Goal: Information Seeking & Learning: Learn about a topic

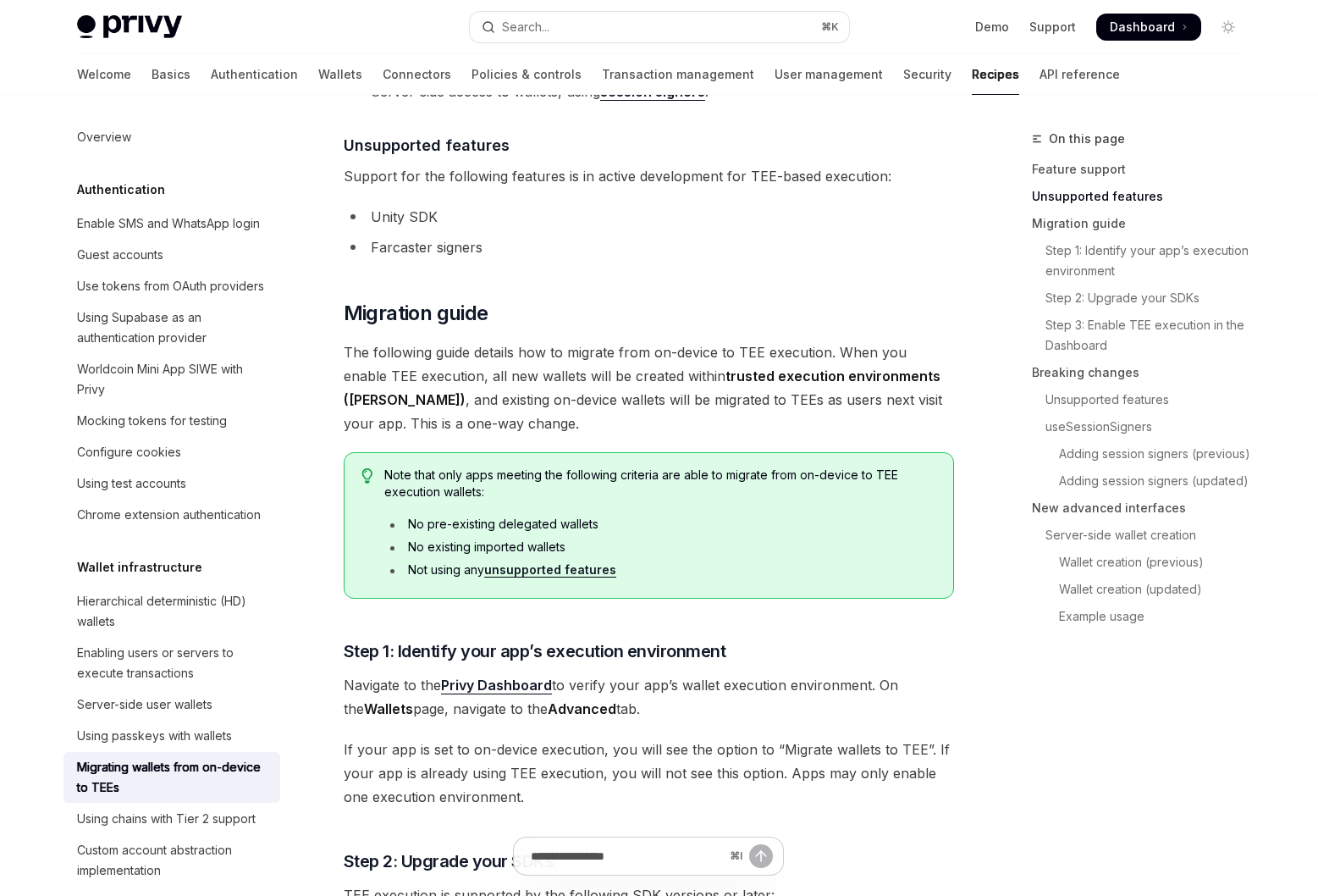
scroll to position [962, 0]
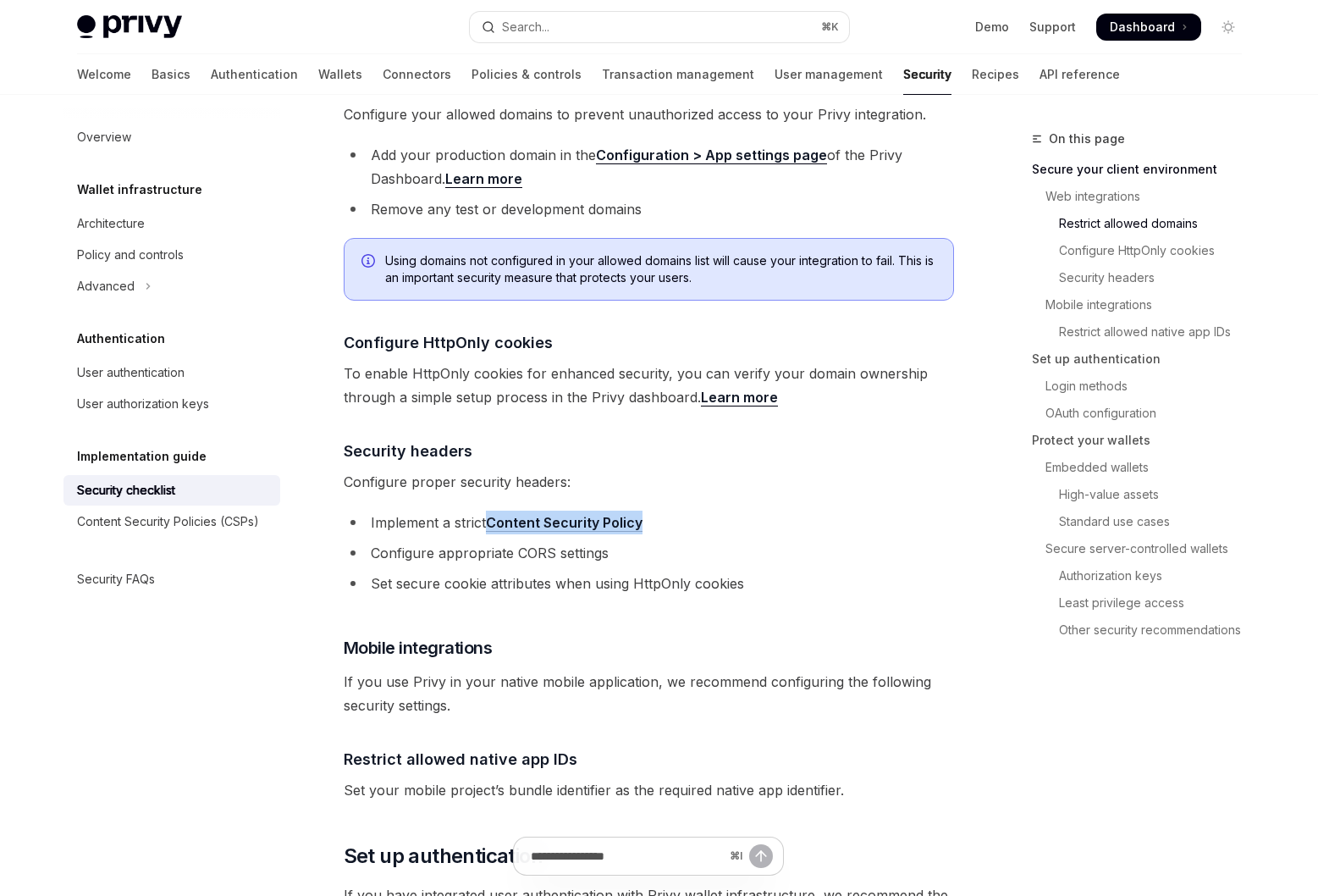
scroll to position [863, 0]
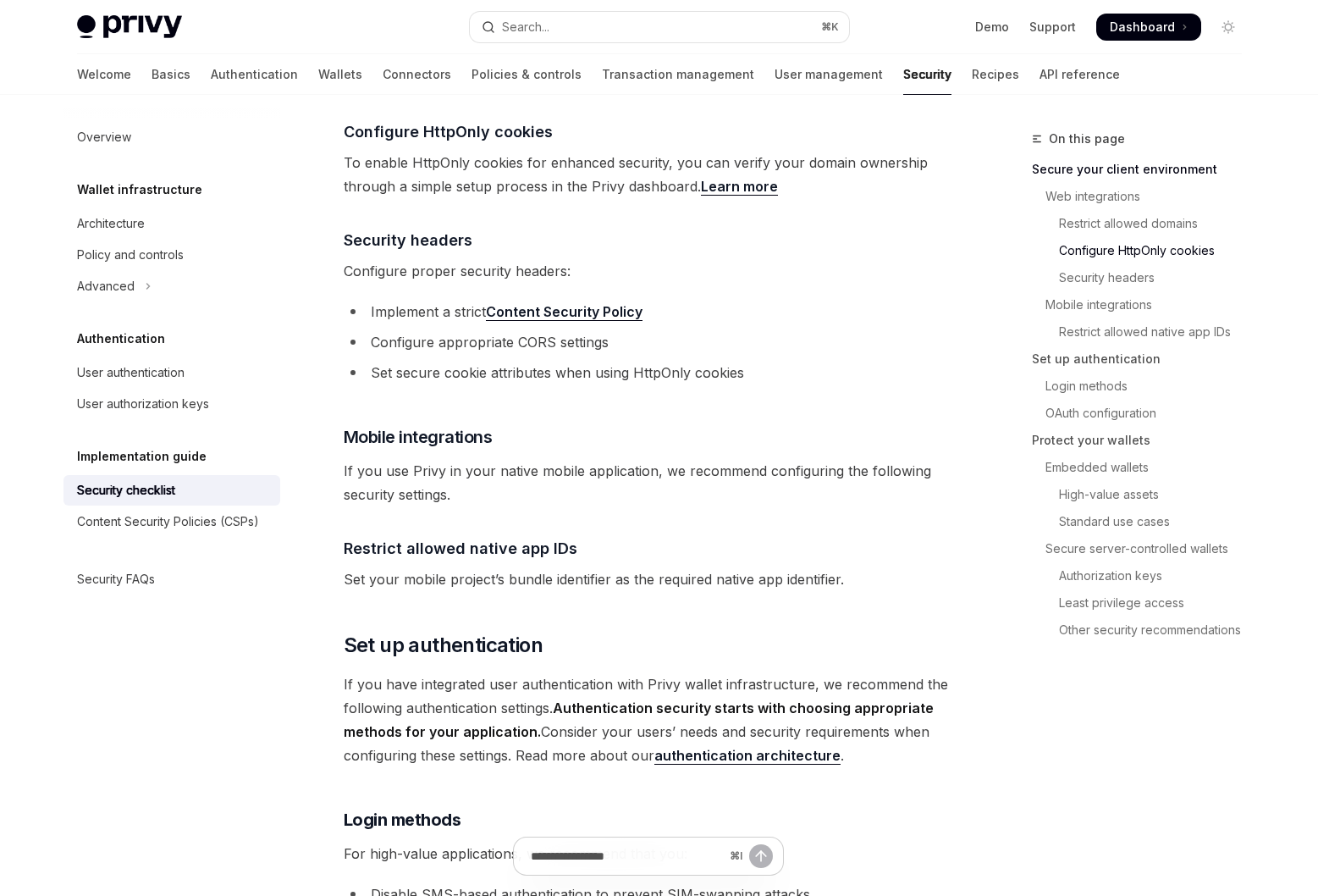
click at [632, 567] on span "Set your mobile project’s bundle identifier as the required native app identifi…" at bounding box center [648, 578] width 610 height 23
click at [653, 567] on span "Set your mobile project’s bundle identifier as the required native app identifi…" at bounding box center [648, 578] width 610 height 23
click at [561, 537] on span "Restrict allowed native app IDs" at bounding box center [460, 548] width 234 height 22
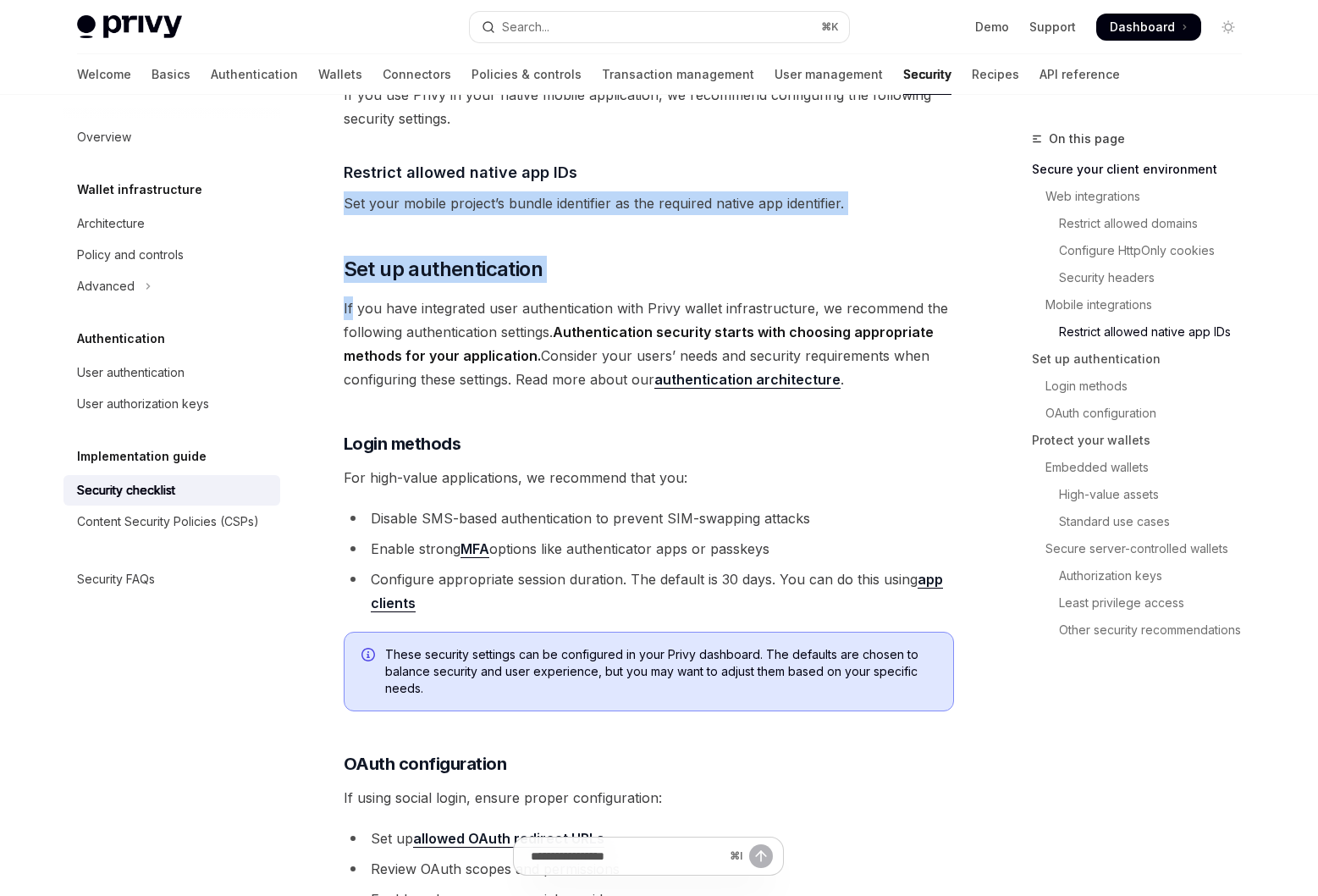
scroll to position [1248, 0]
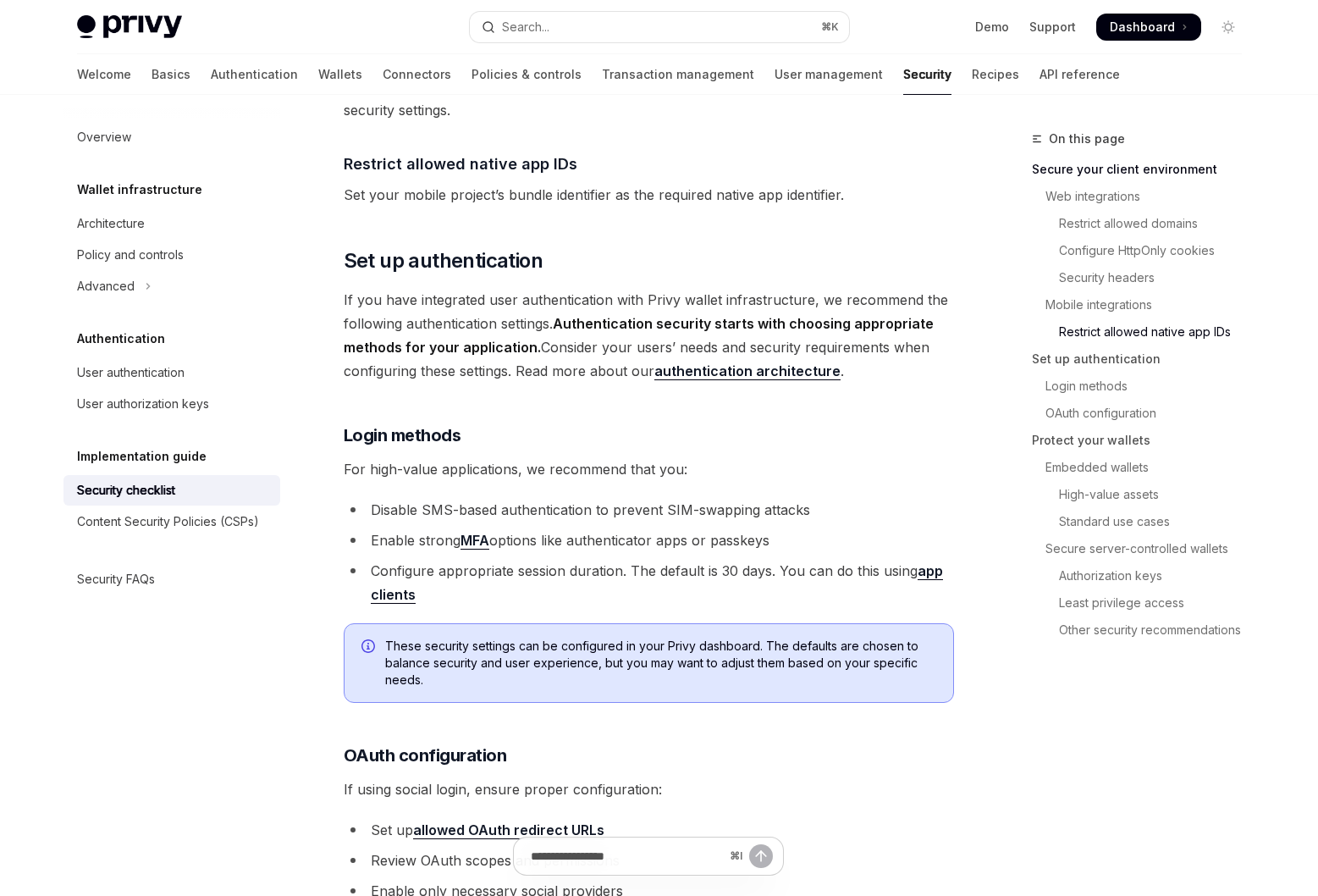
click at [590, 558] on li "Configure appropriate session duration. The default is 30 days. You can do this…" at bounding box center [648, 582] width 610 height 47
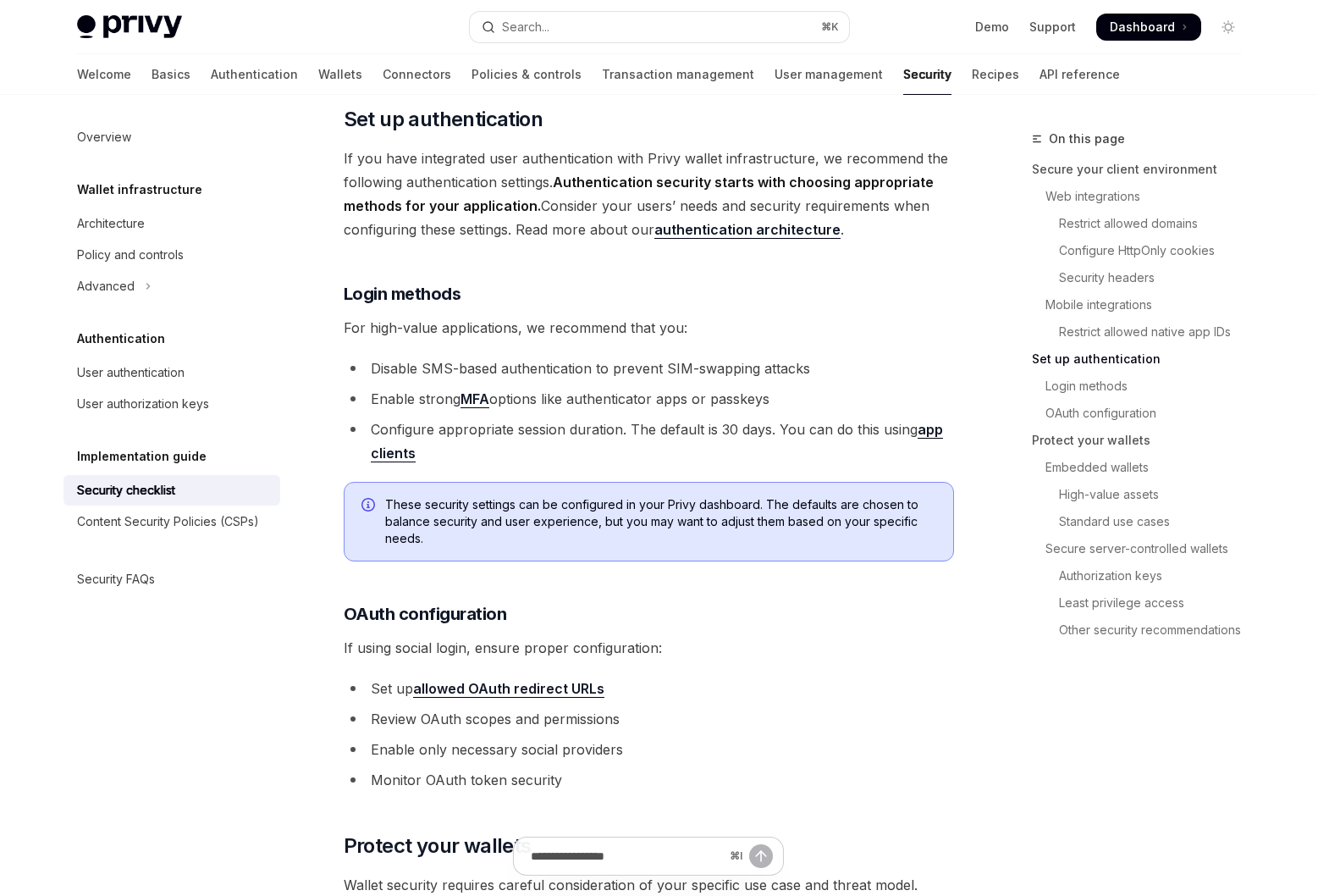
scroll to position [1449, 0]
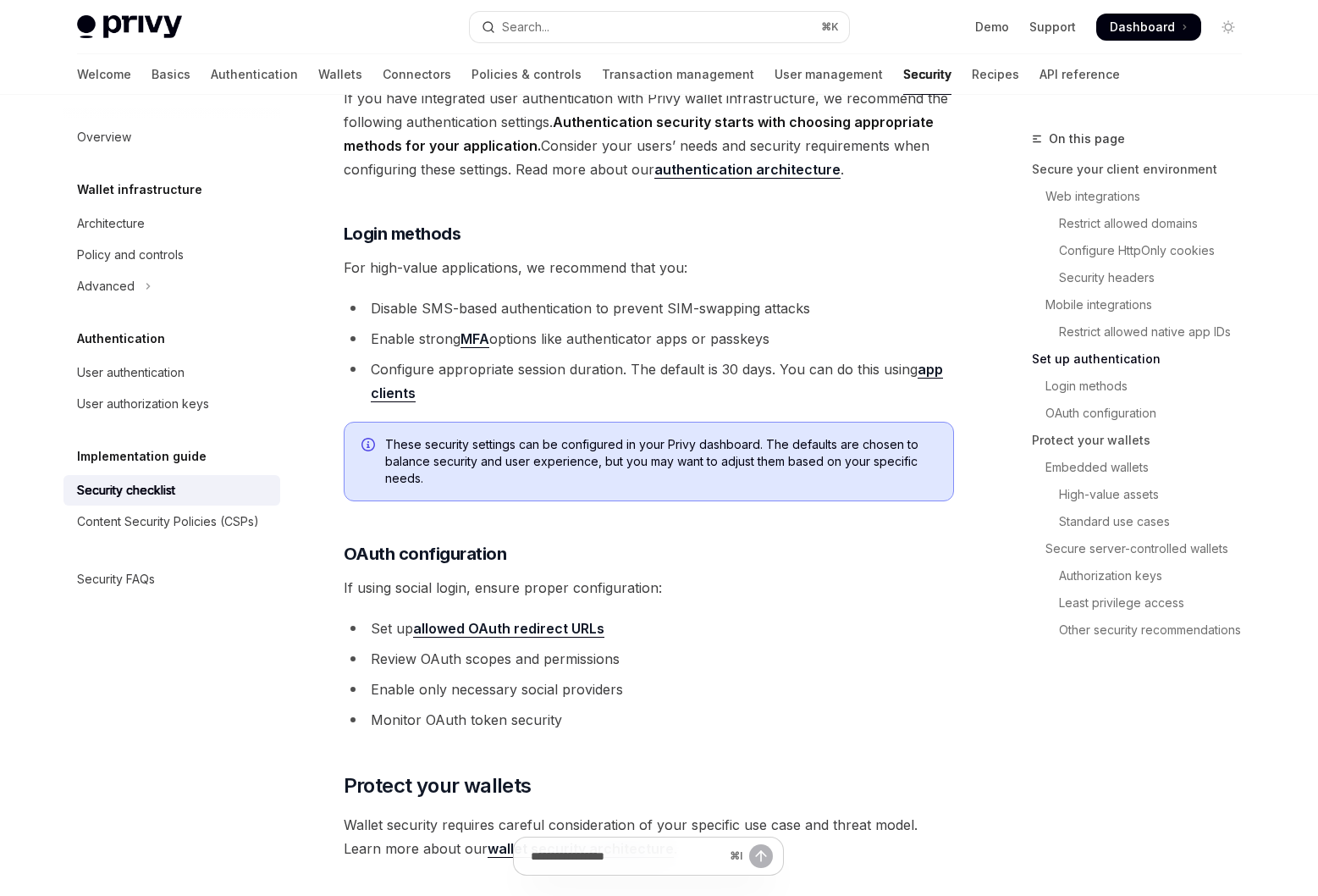
click at [494, 620] on link "allowed OAuth redirect URLs" at bounding box center [509, 628] width 192 height 18
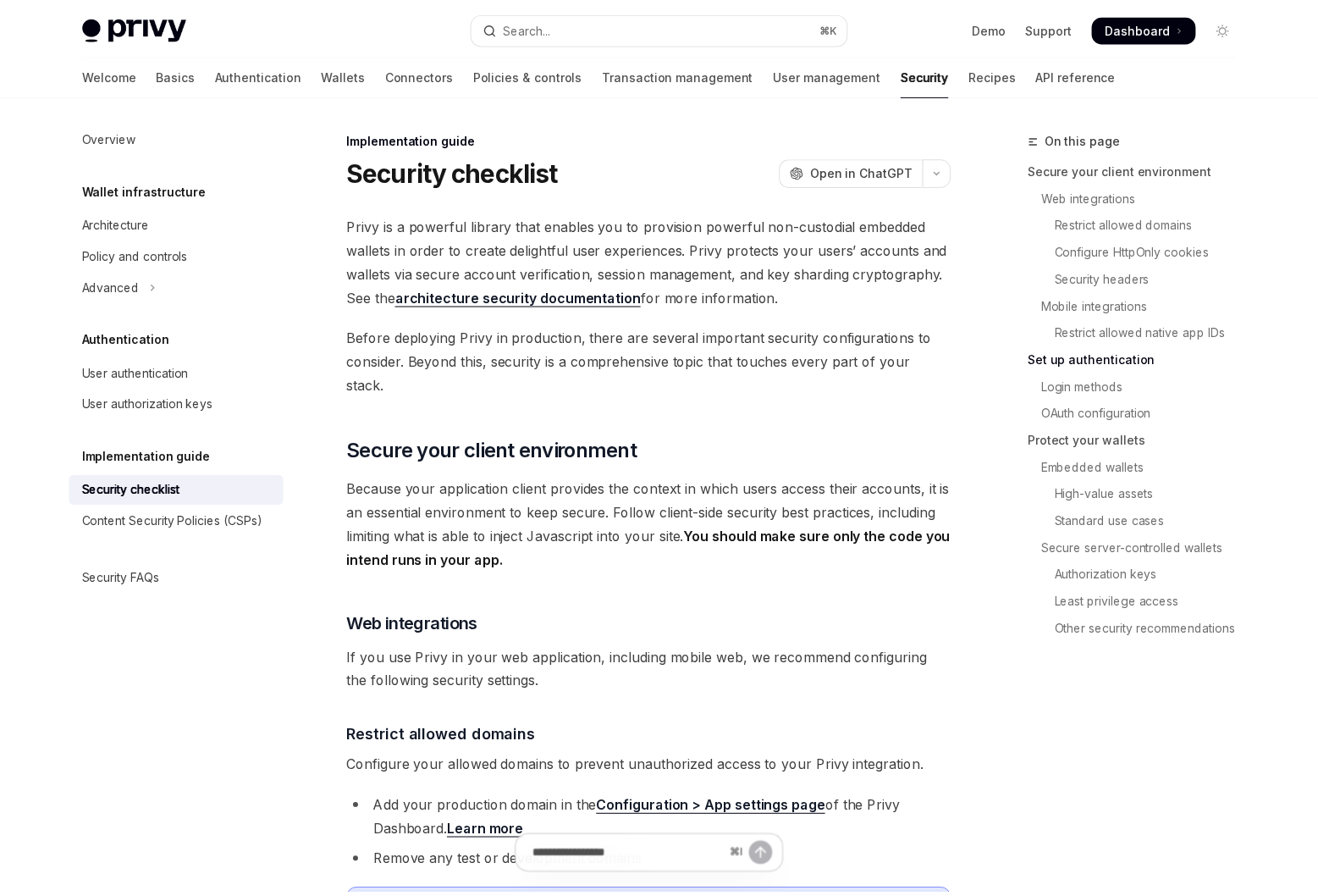
scroll to position [929, 0]
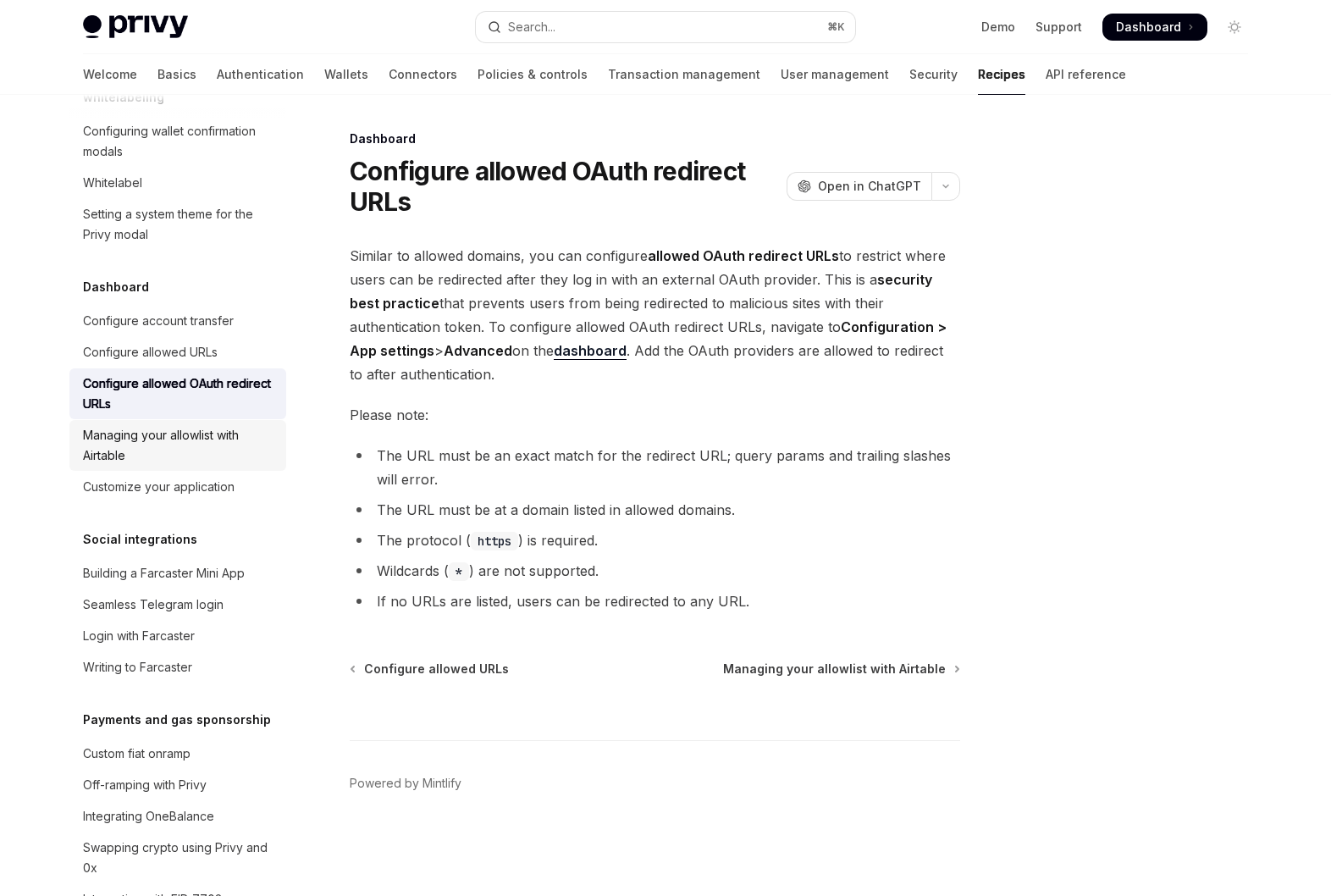
click at [180, 465] on div "Managing your allowlist with Airtable" at bounding box center [180, 445] width 193 height 41
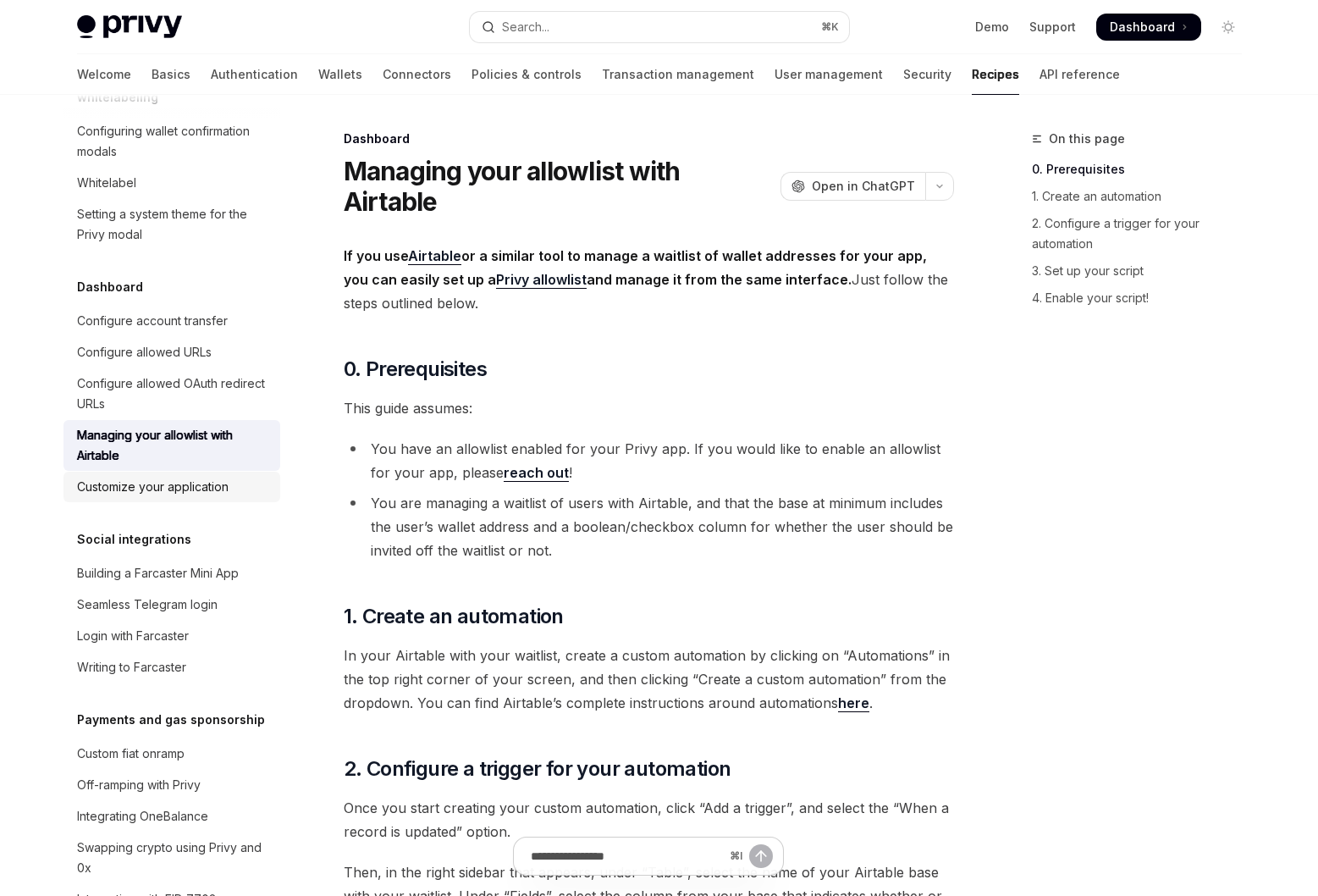
click at [174, 497] on div "Customize your application" at bounding box center [153, 487] width 152 height 21
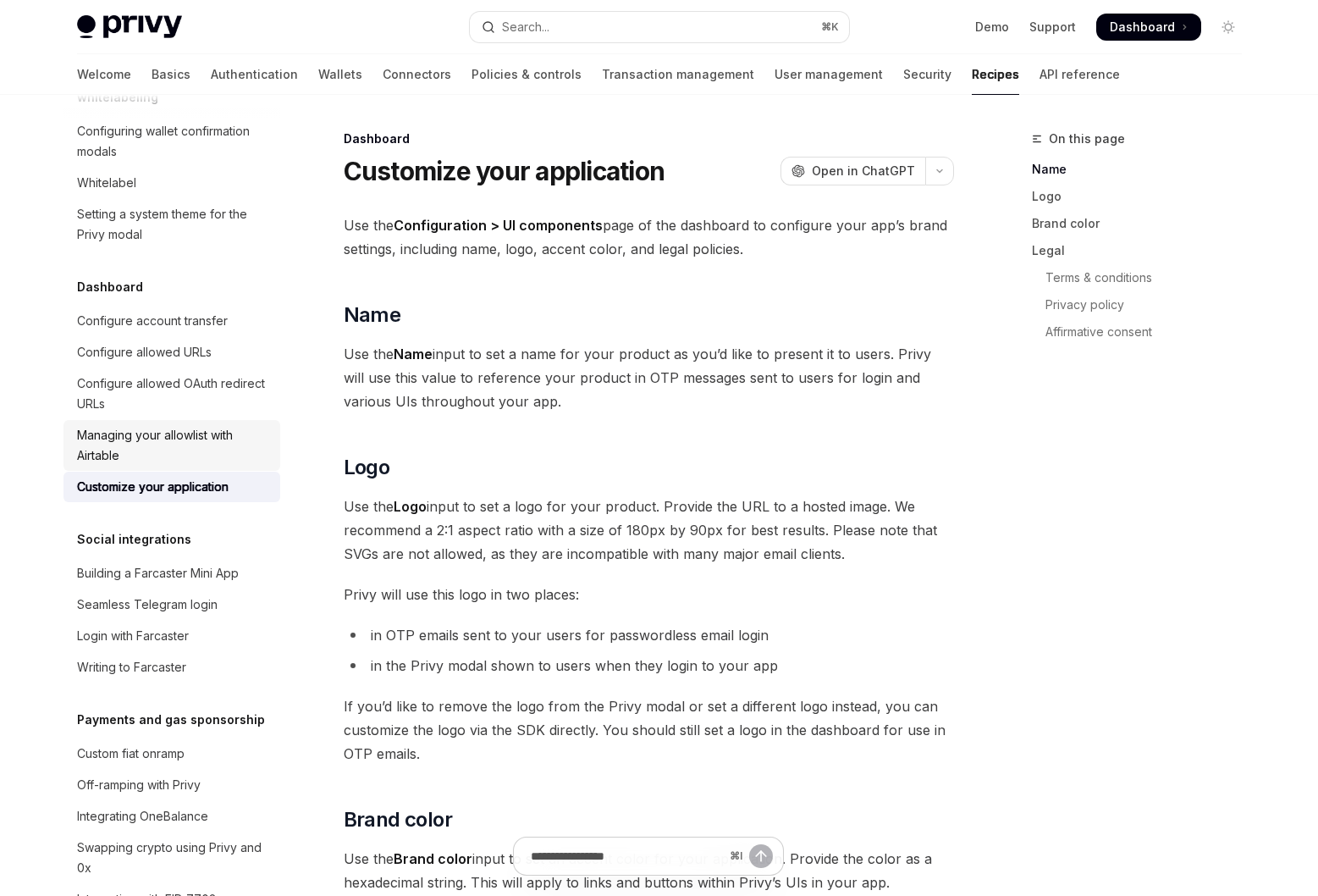
click at [173, 465] on div "Managing your allowlist with Airtable" at bounding box center [173, 445] width 193 height 41
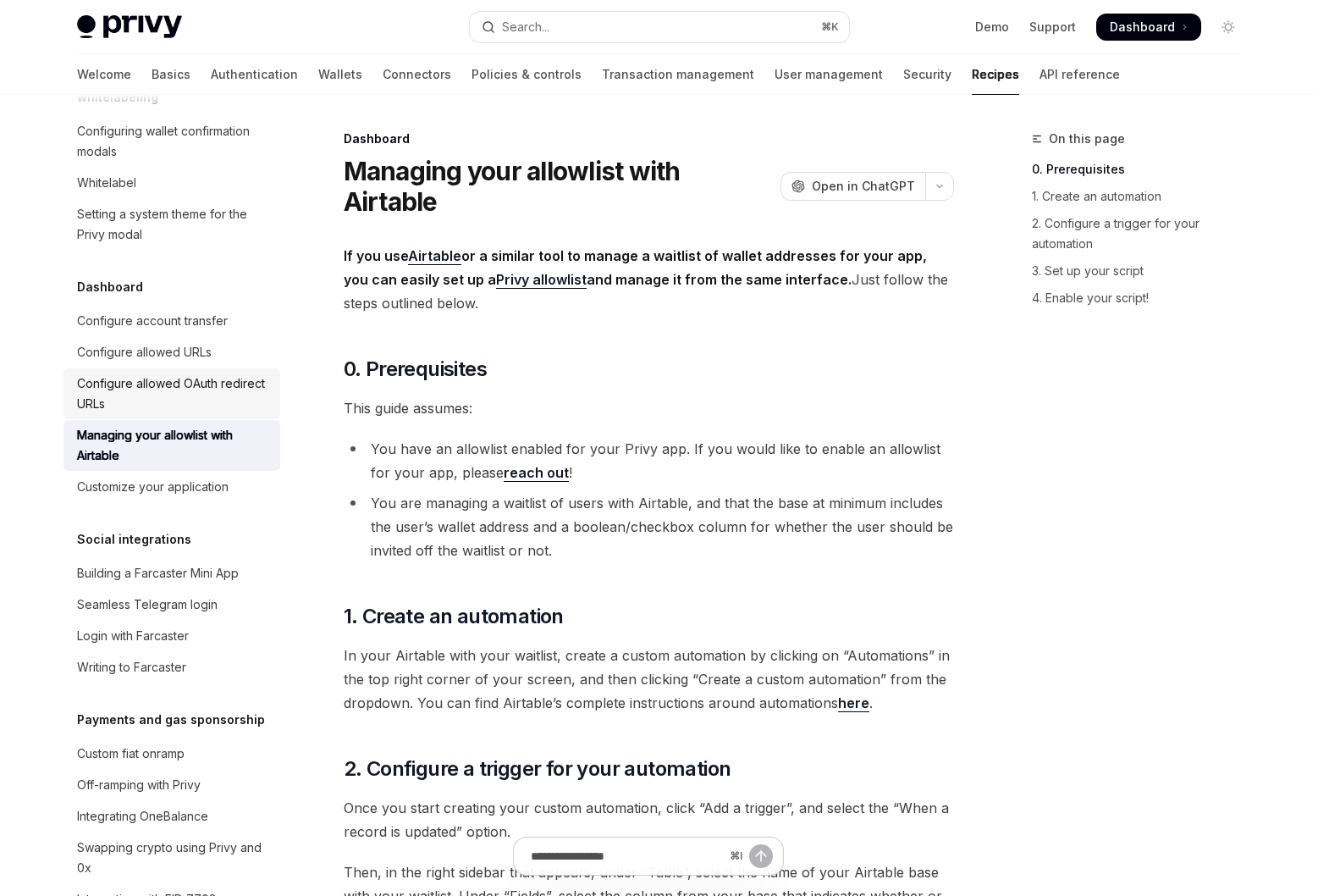
click at [170, 414] on div "Configure allowed OAuth redirect URLs" at bounding box center [173, 394] width 193 height 41
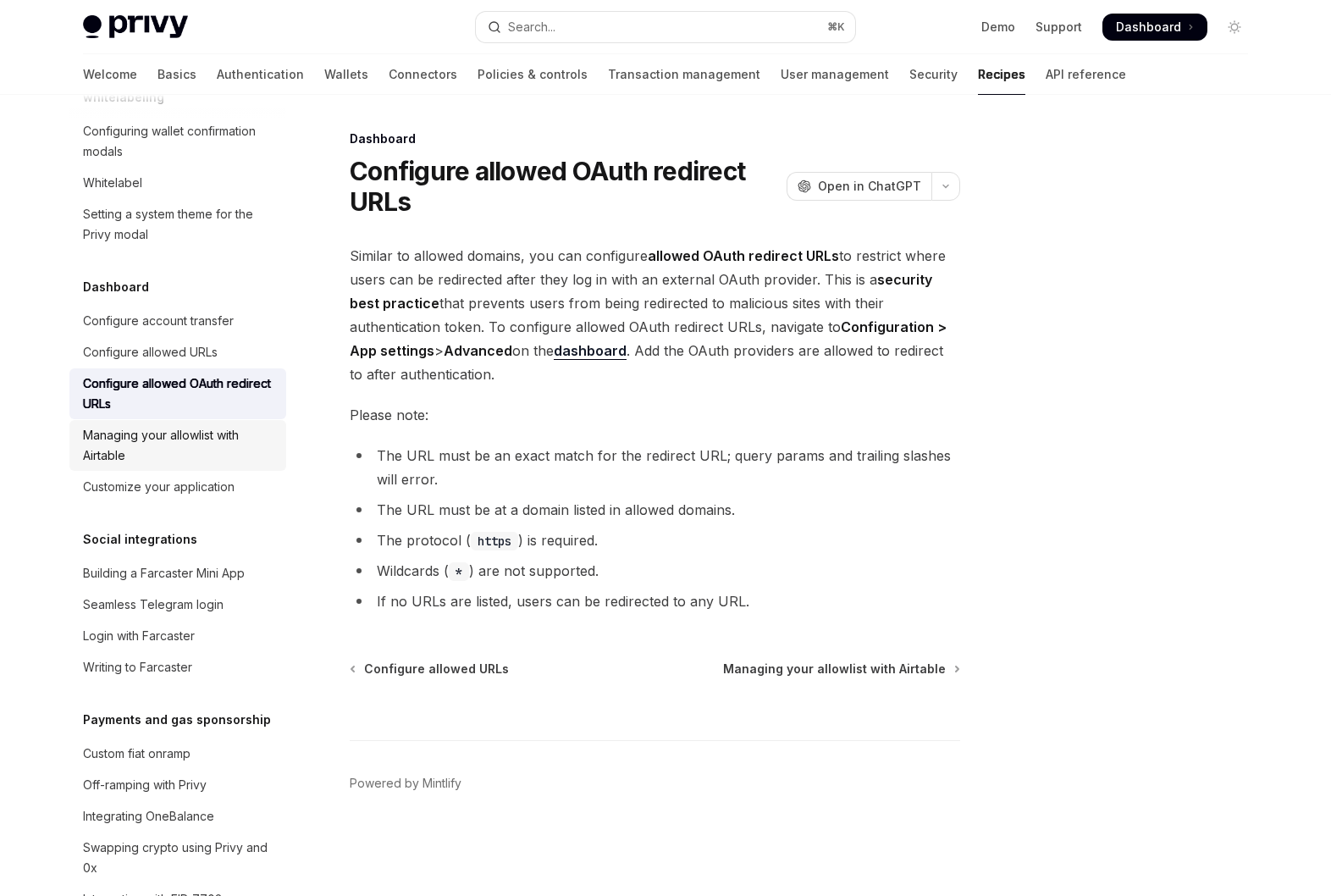
click at [175, 465] on div "Managing your allowlist with Airtable" at bounding box center [180, 445] width 193 height 41
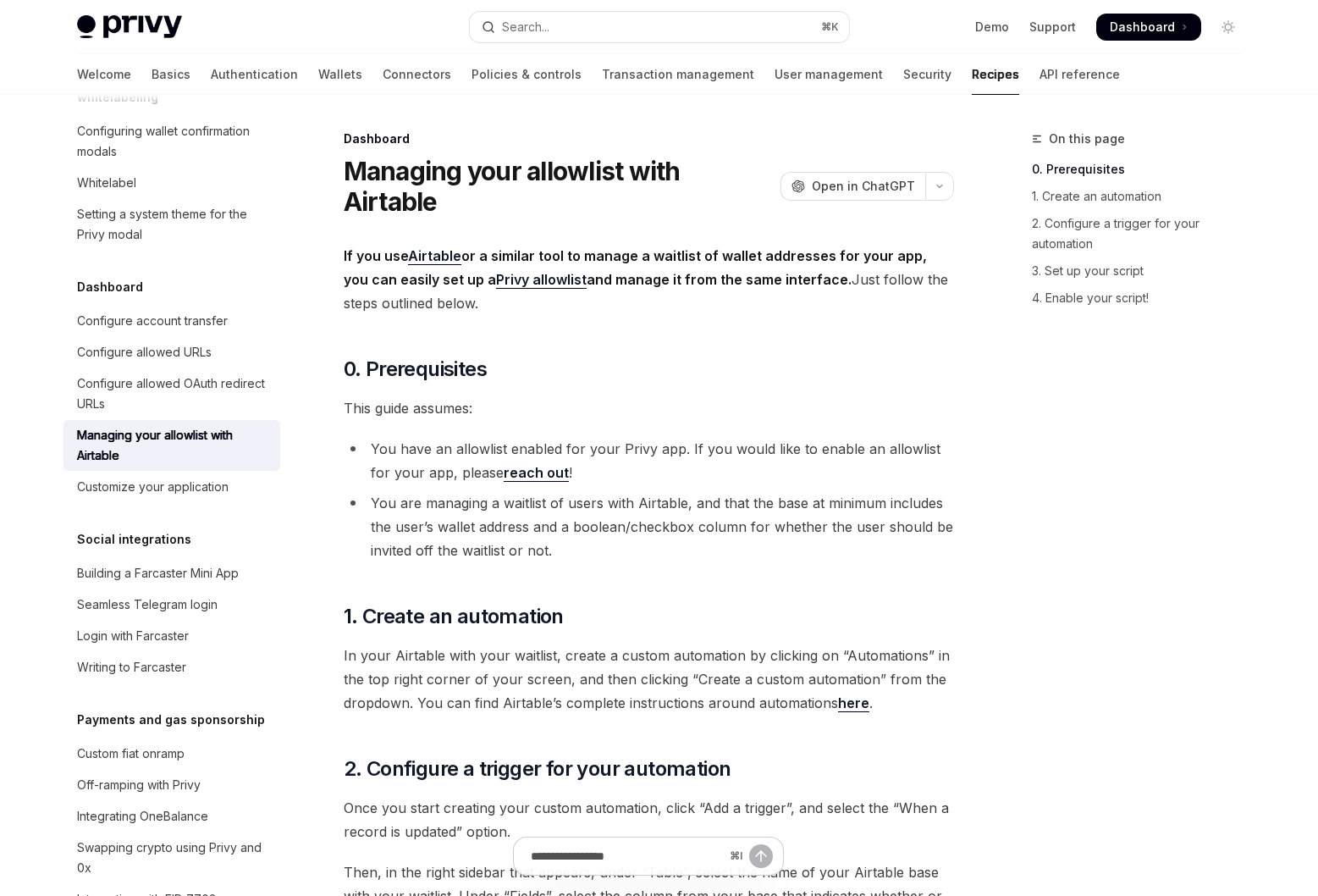
click at [177, 470] on link "Managing your allowlist with Airtable" at bounding box center [172, 445] width 217 height 51
click at [177, 497] on div "Customize your application" at bounding box center [153, 487] width 152 height 21
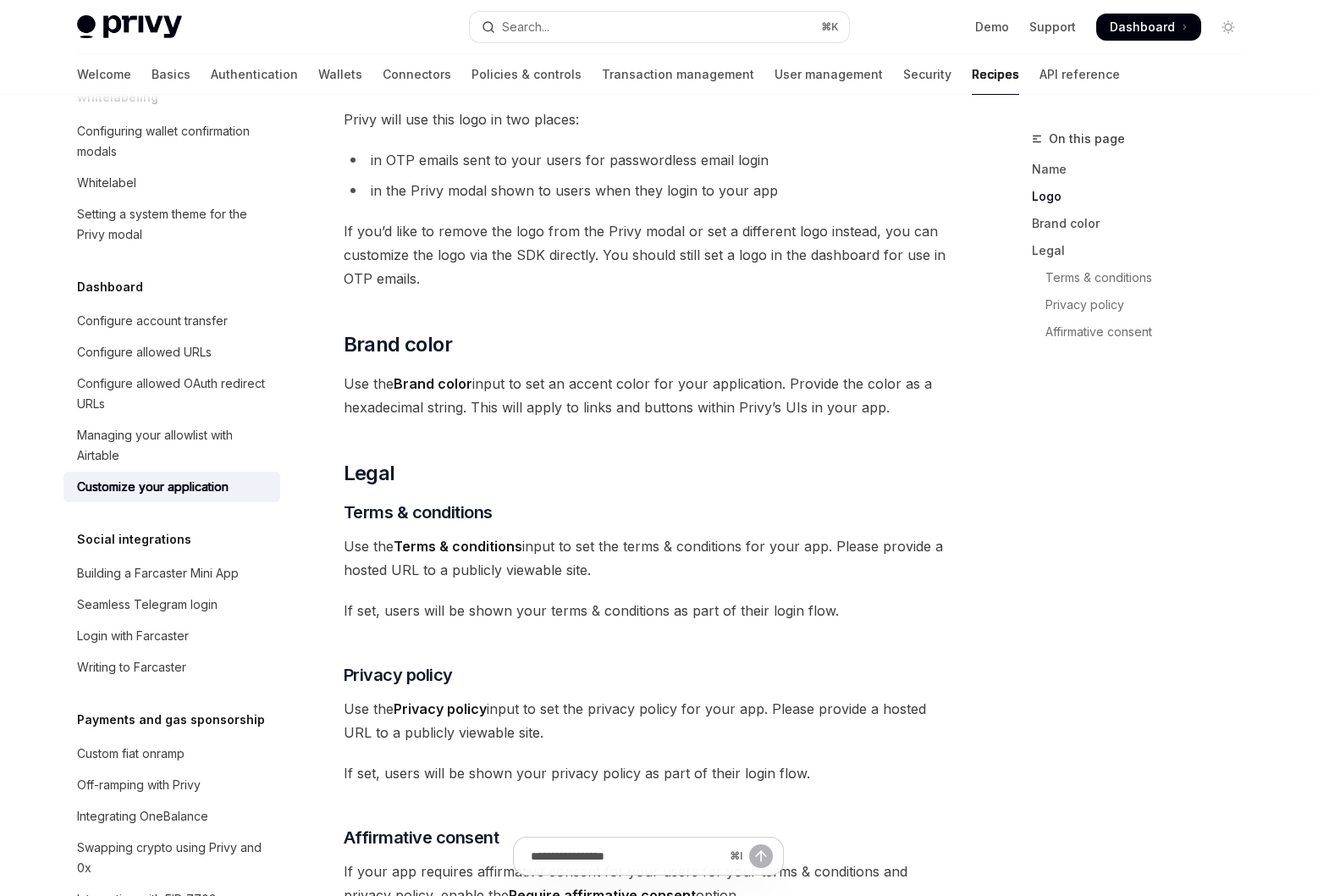
scroll to position [144, 0]
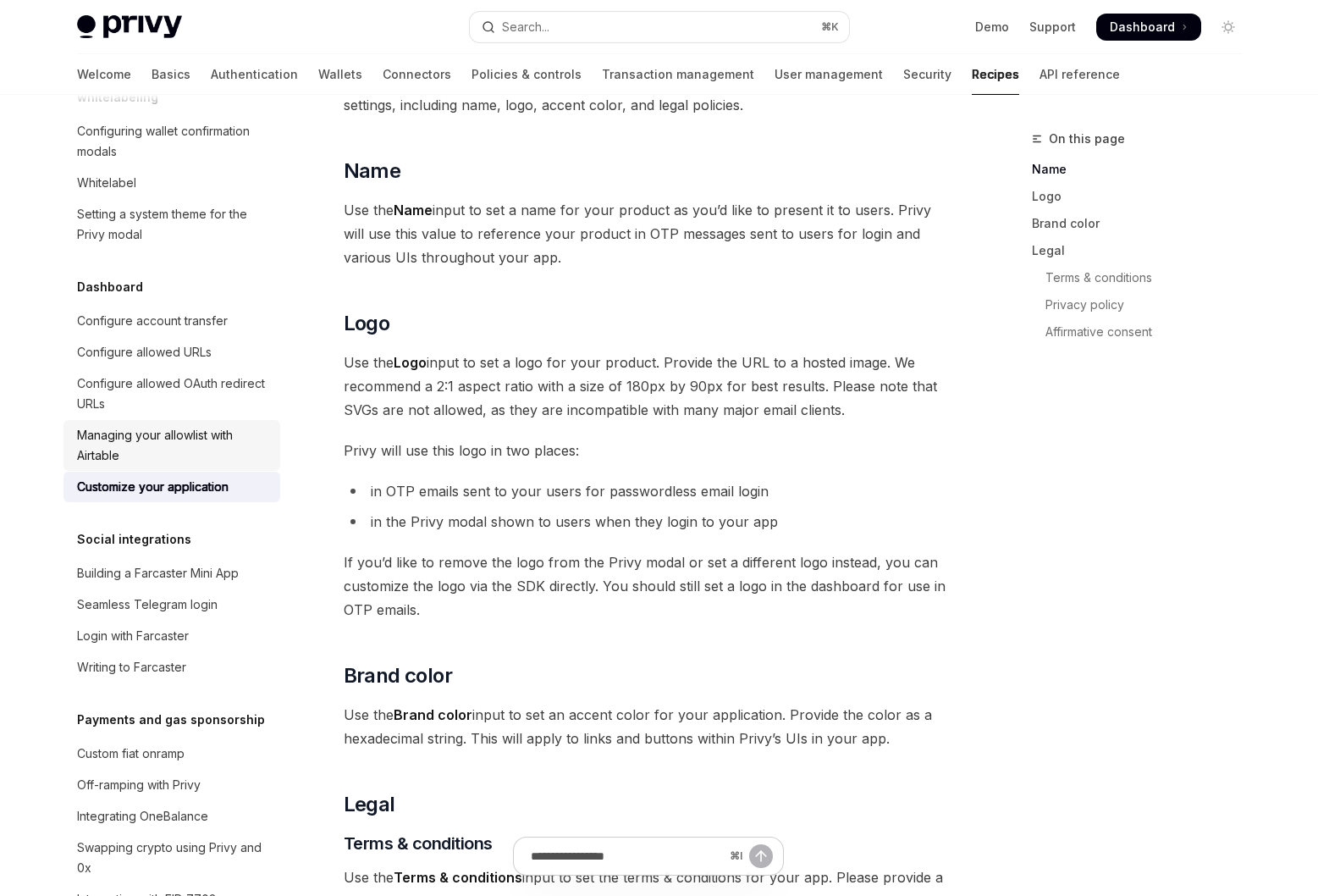
click at [156, 465] on div "Managing your allowlist with Airtable" at bounding box center [173, 445] width 193 height 41
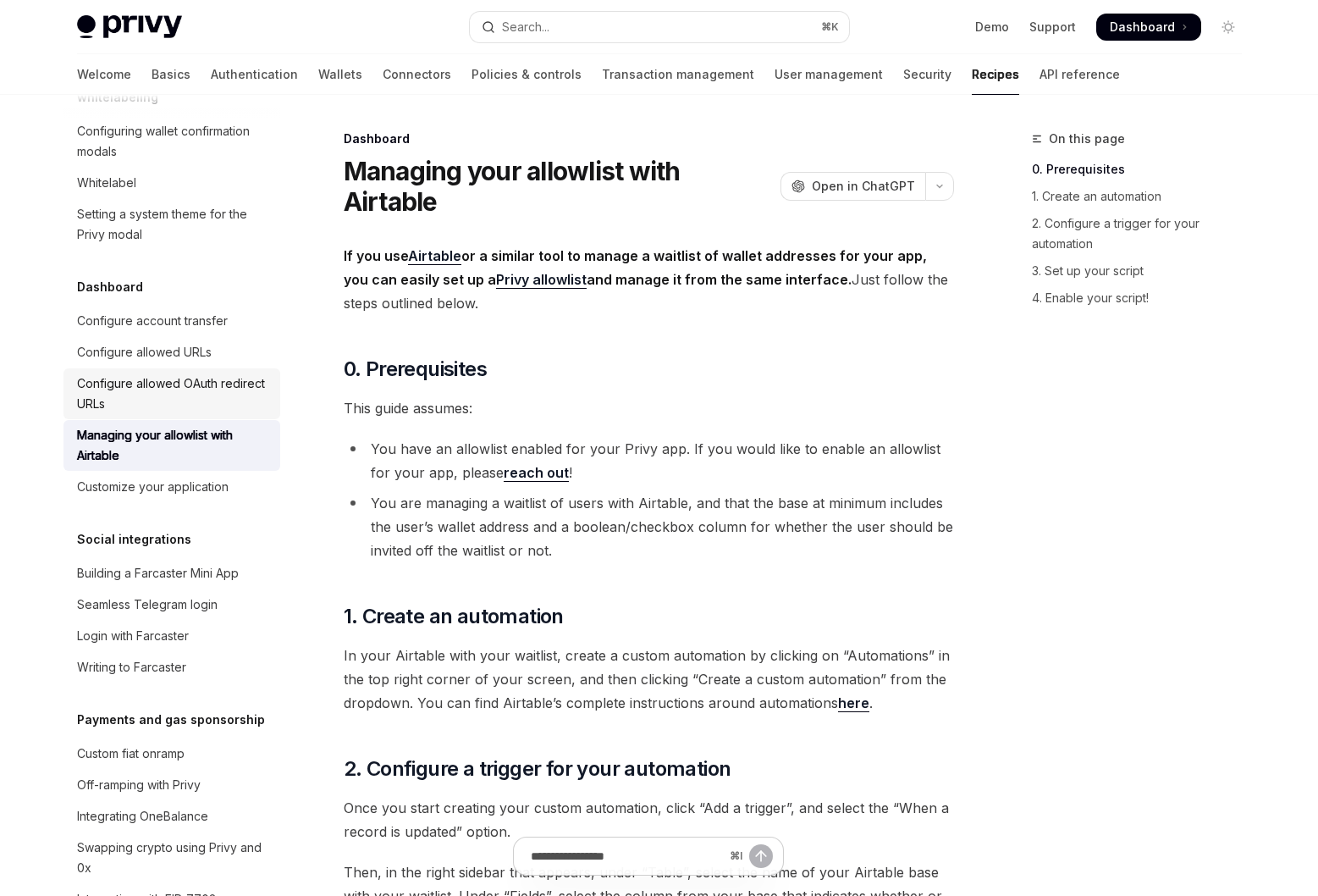
click at [166, 414] on div "Configure allowed OAuth redirect URLs" at bounding box center [173, 394] width 193 height 41
type textarea "*"
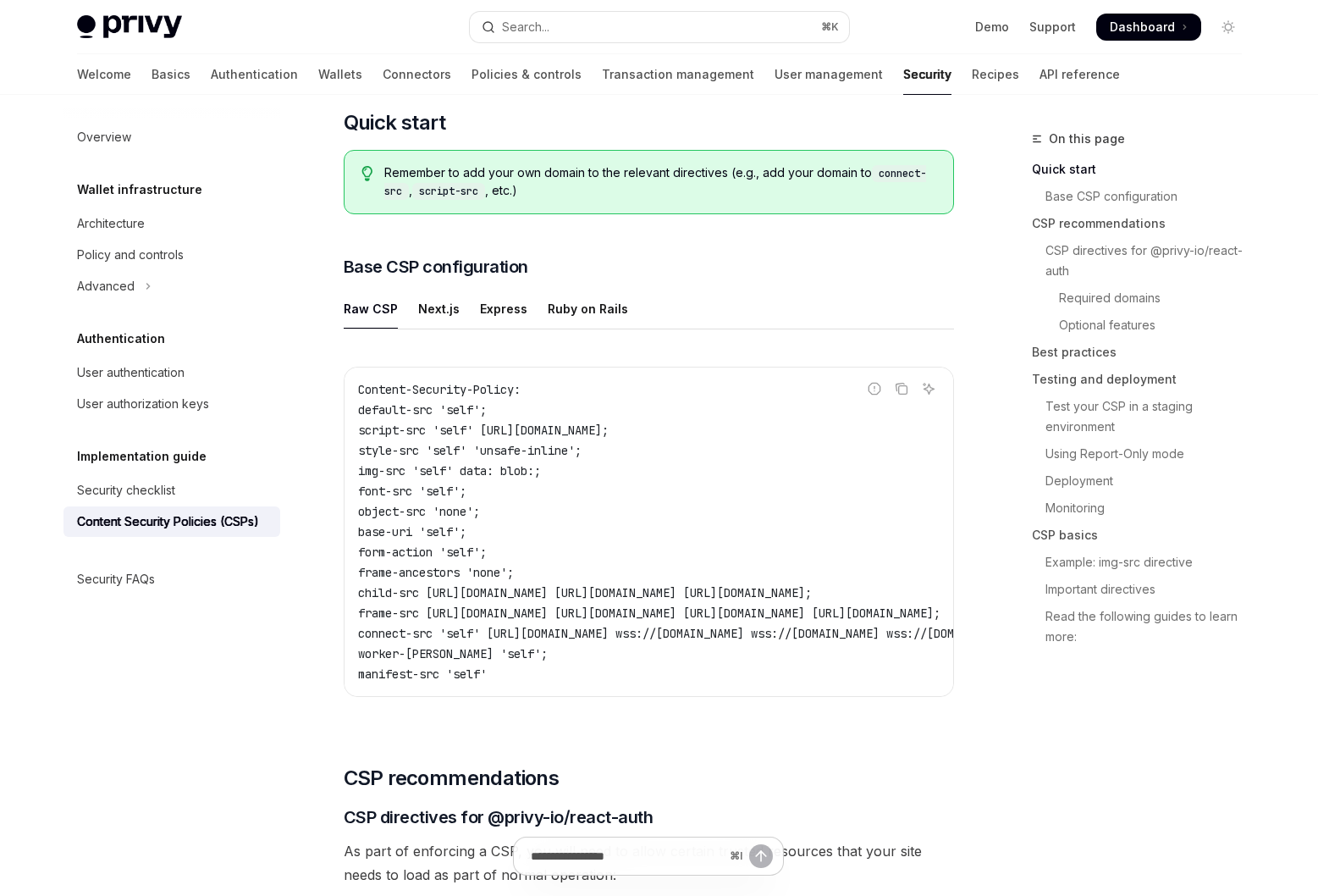
scroll to position [300, 0]
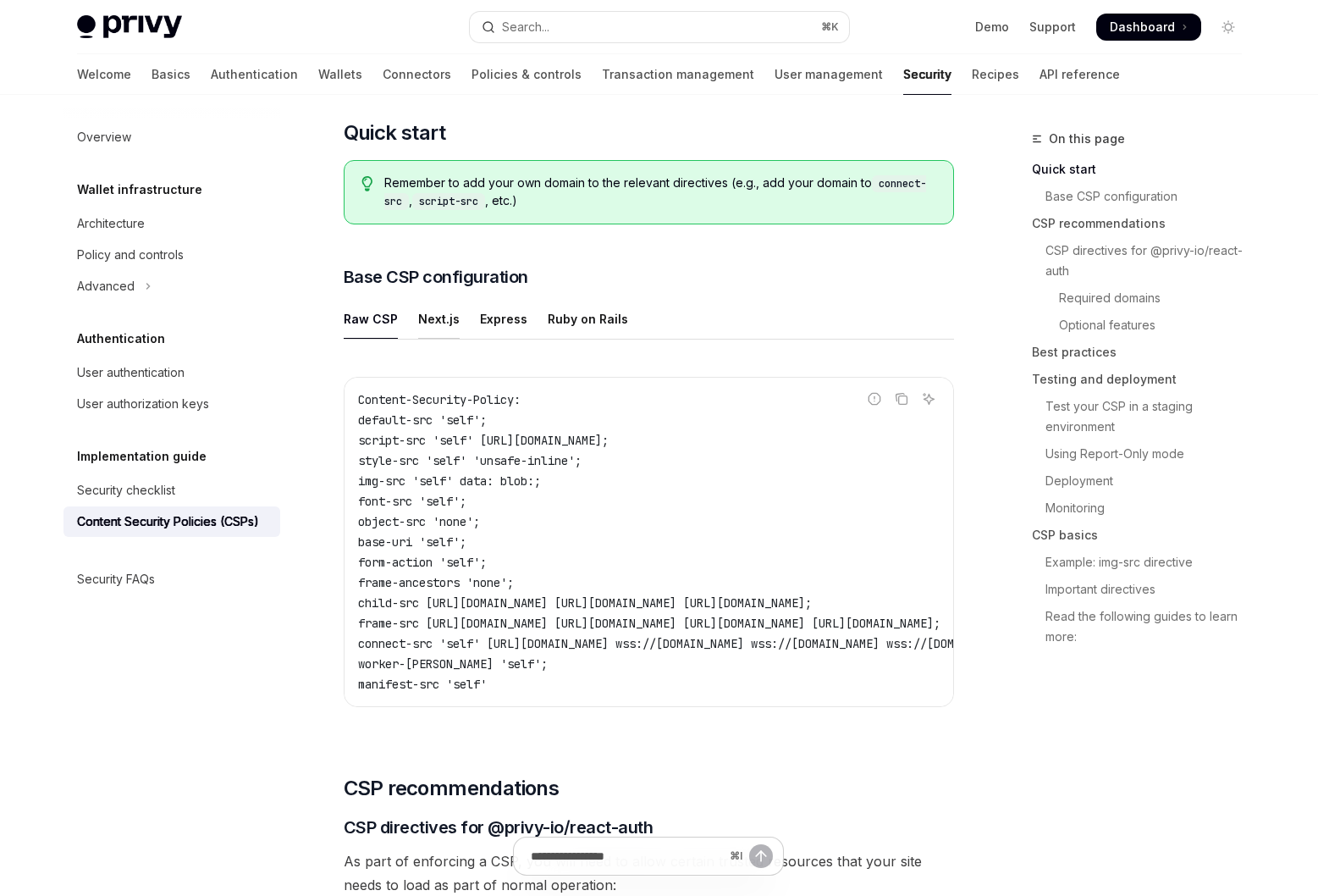
click at [443, 320] on div "Next.js" at bounding box center [438, 319] width 41 height 40
type textarea "*"
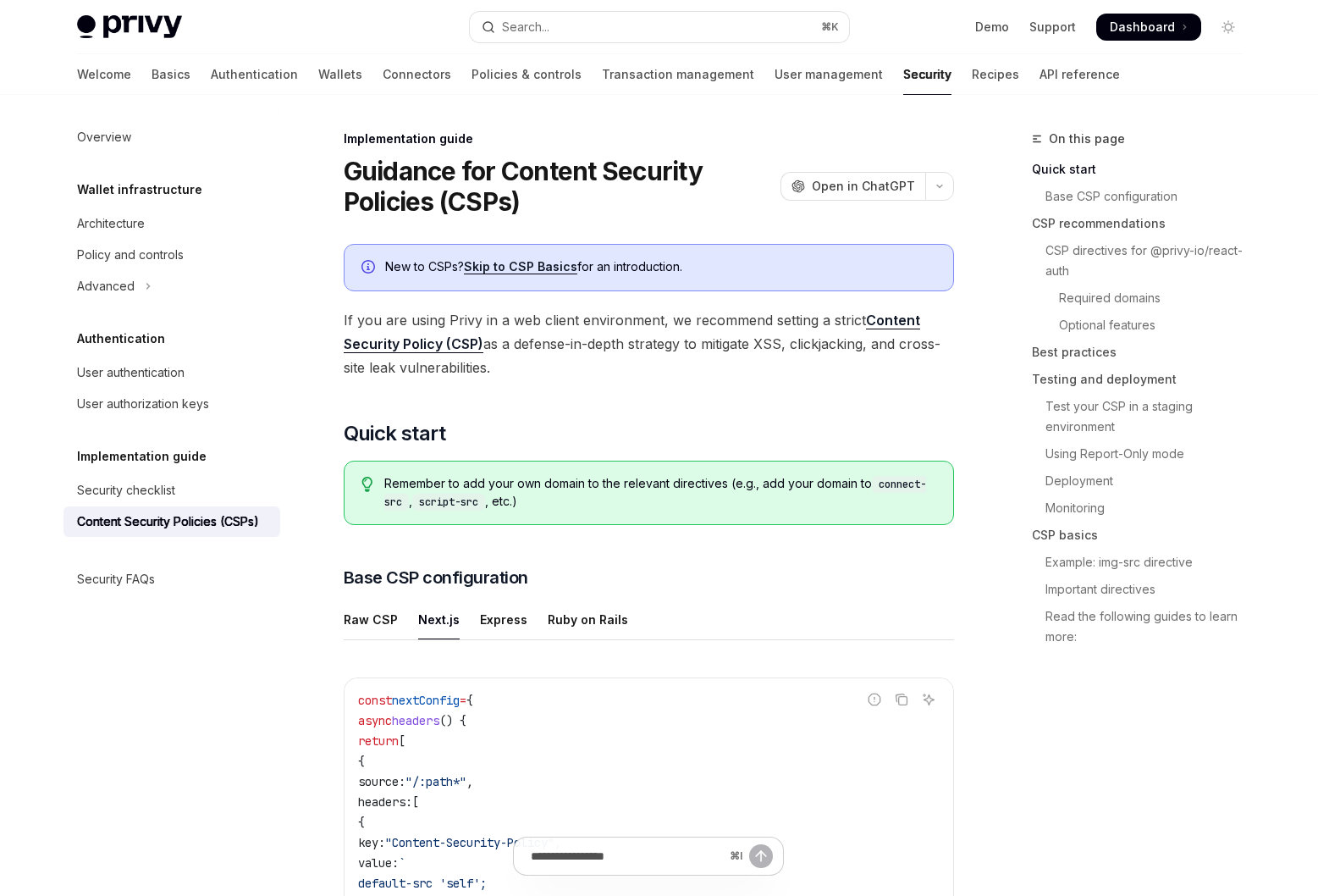
click at [533, 264] on link "Skip to CSP Basics" at bounding box center [520, 267] width 113 height 16
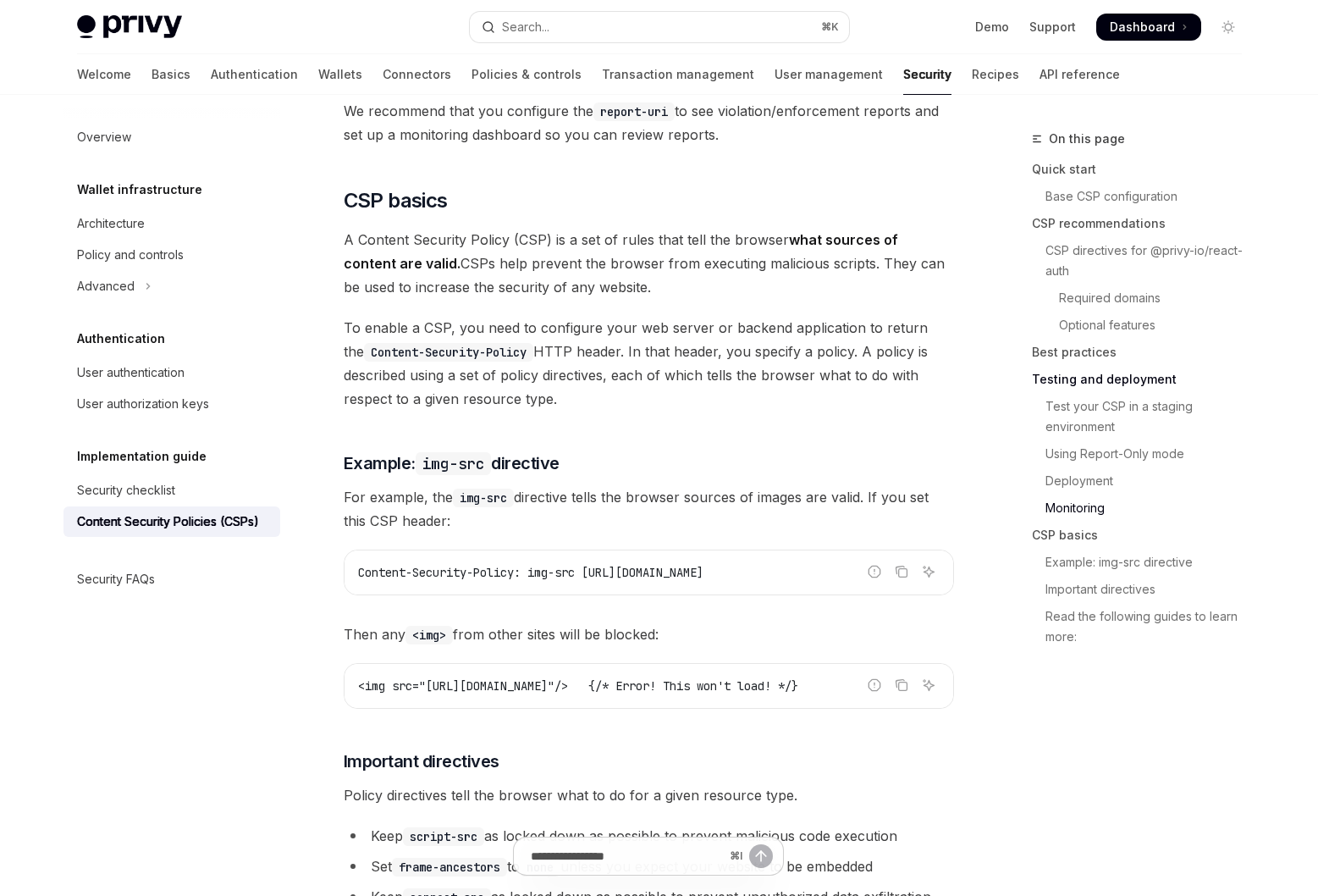
scroll to position [3885, 0]
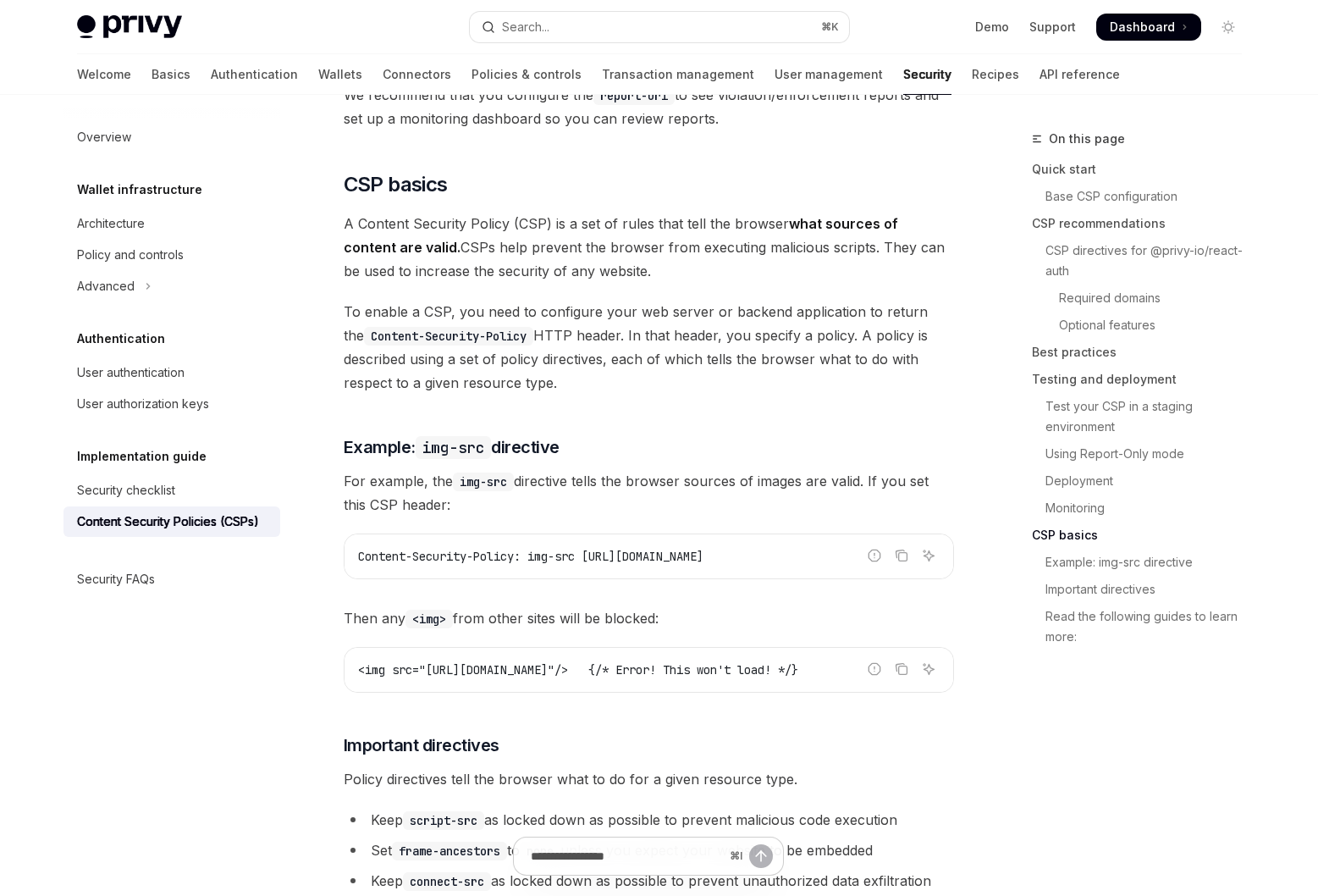
drag, startPoint x: 779, startPoint y: 647, endPoint x: 769, endPoint y: 649, distance: 10.2
click at [812, 647] on div "<img src="https://bad-website.com/image.jpg"/> {/* Error! This won't load! */}" at bounding box center [648, 669] width 609 height 44
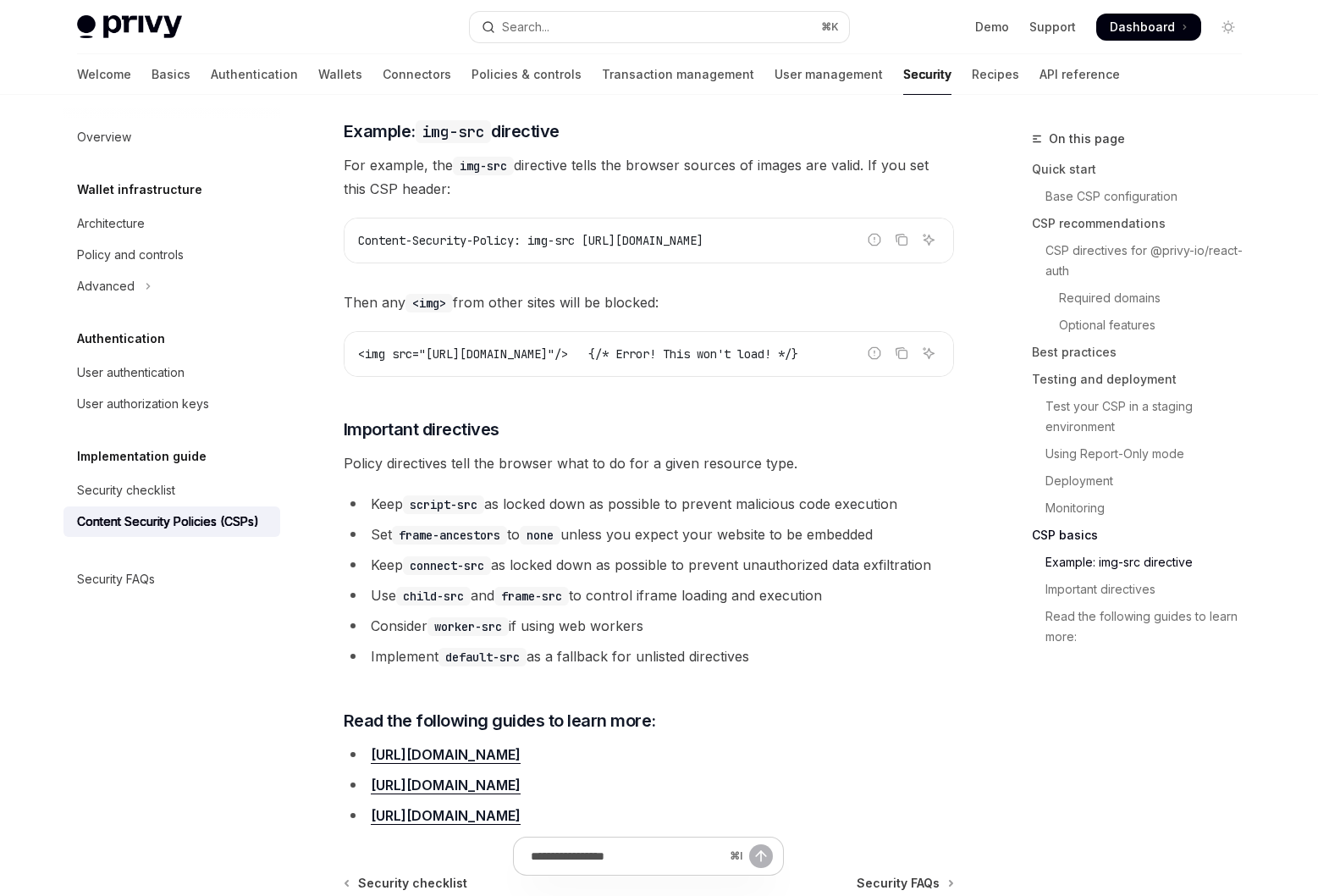
scroll to position [4294, 0]
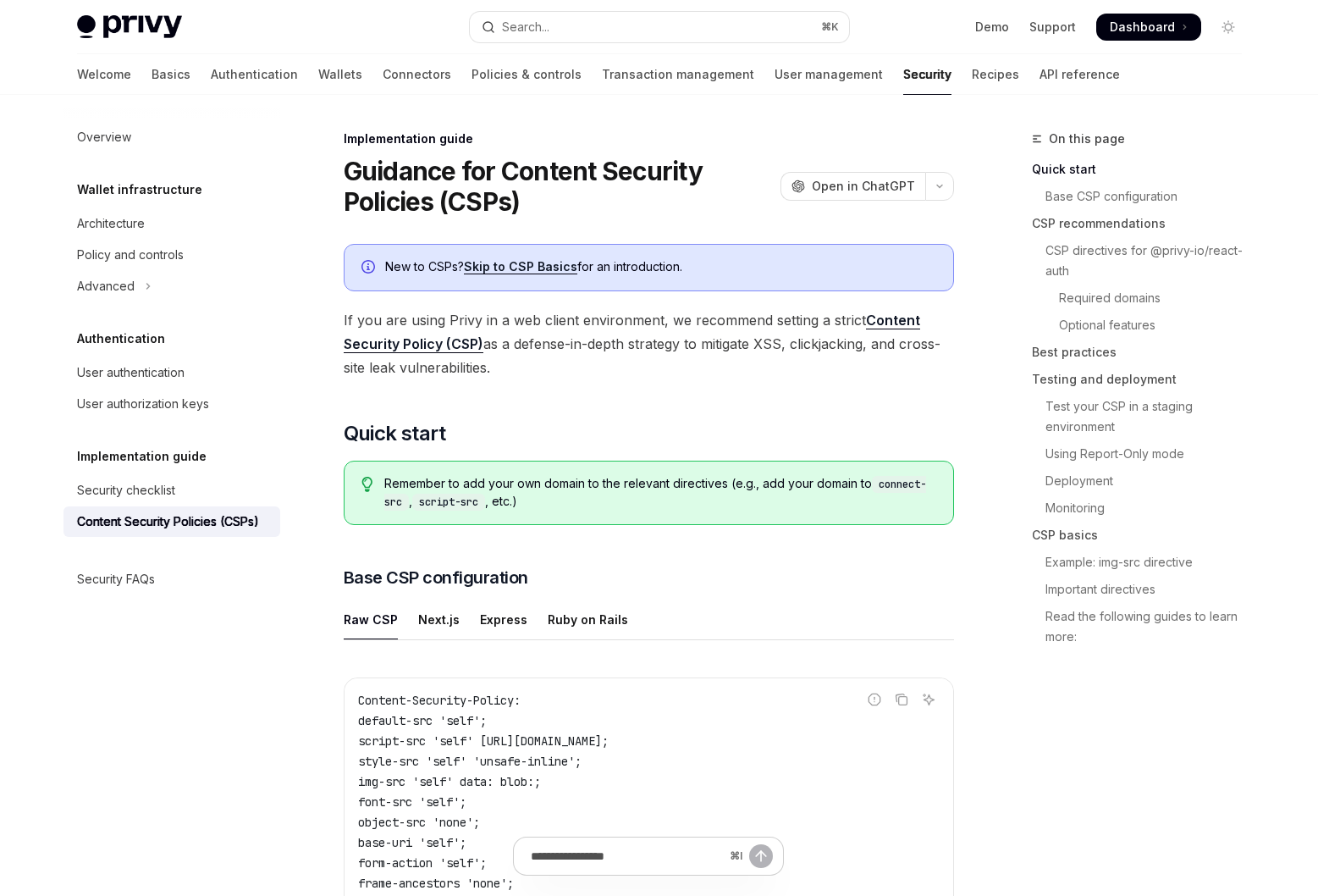
type textarea "*"
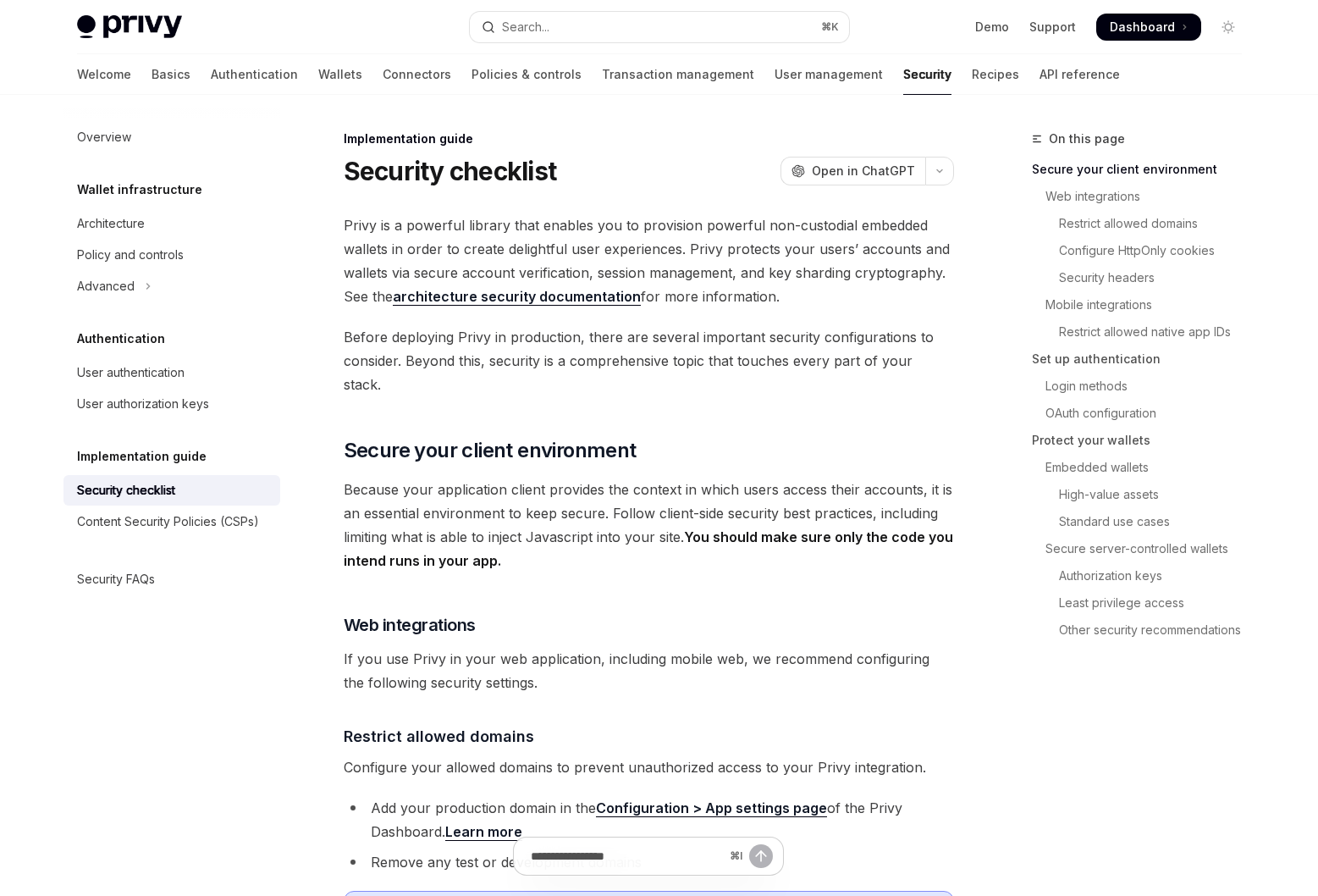
type textarea "*"
